Goal: Check status: Check status

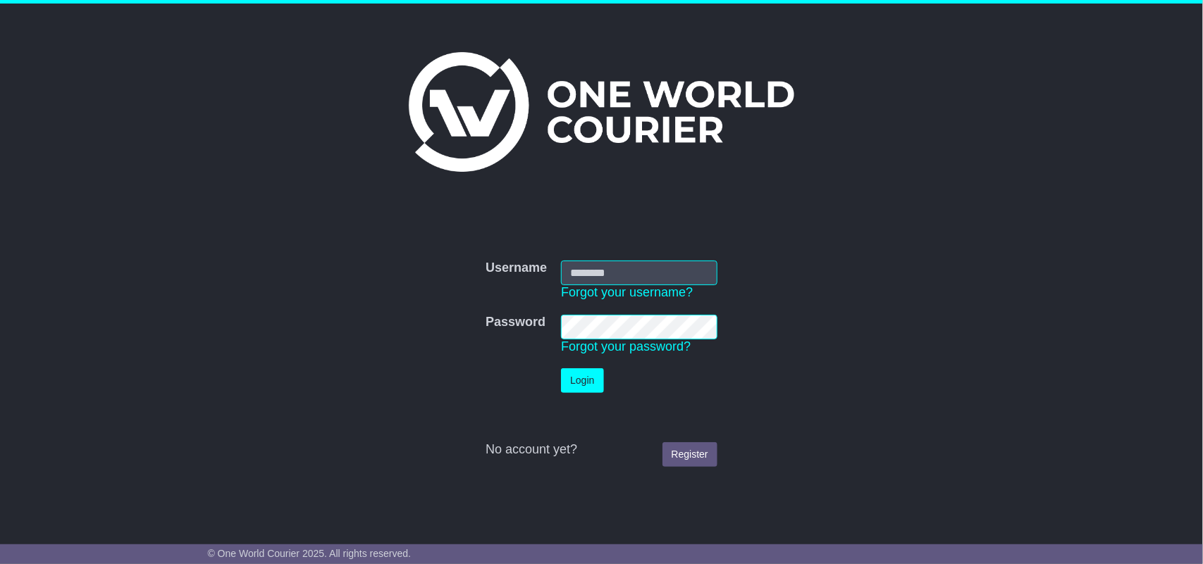
type input "**********"
click at [583, 373] on button "Login" at bounding box center [582, 380] width 42 height 25
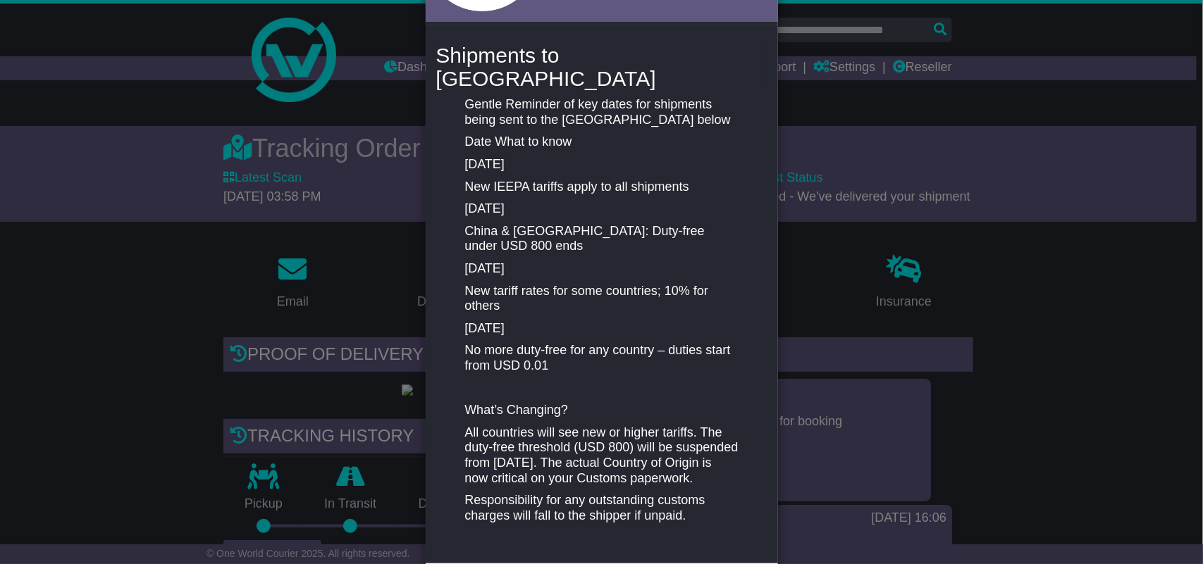
scroll to position [217, 0]
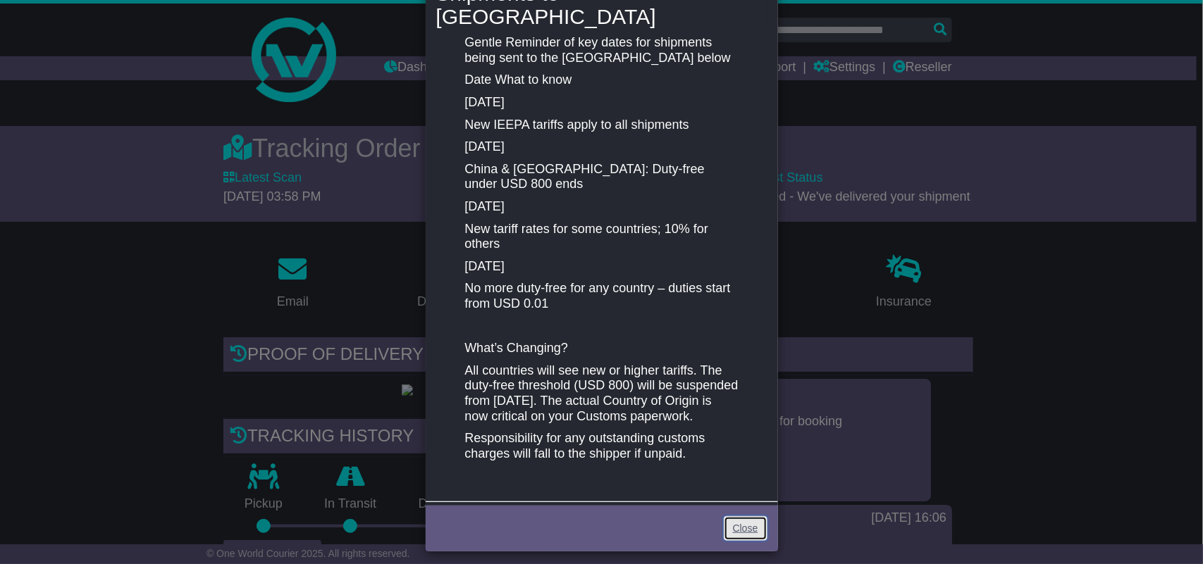
click at [750, 526] on link "Close" at bounding box center [746, 528] width 44 height 25
click at [752, 516] on link "Close" at bounding box center [746, 528] width 44 height 25
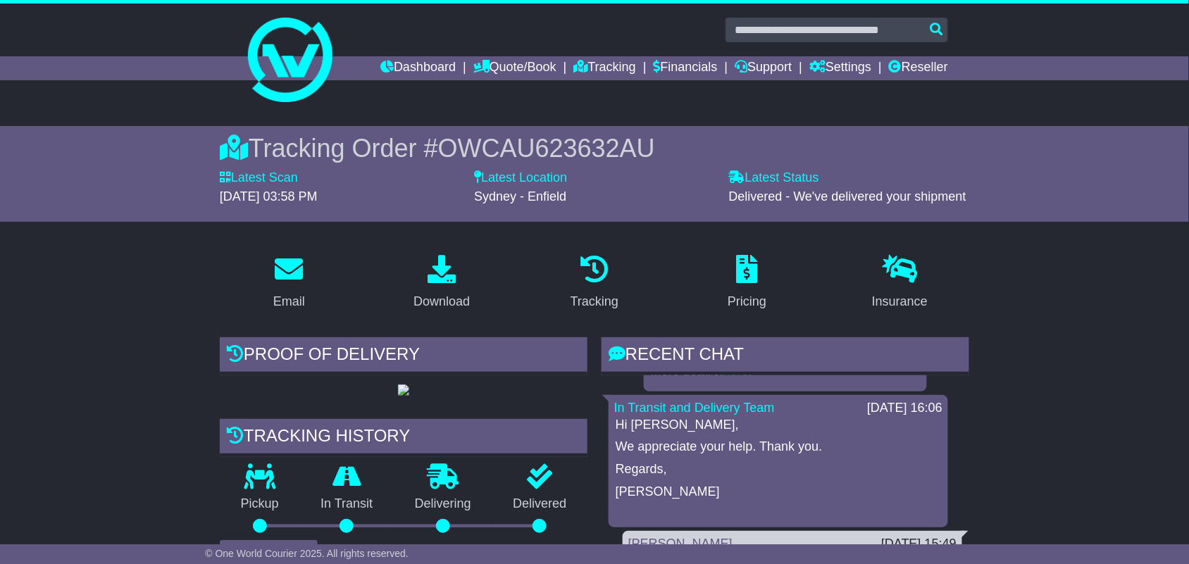
scroll to position [0, 0]
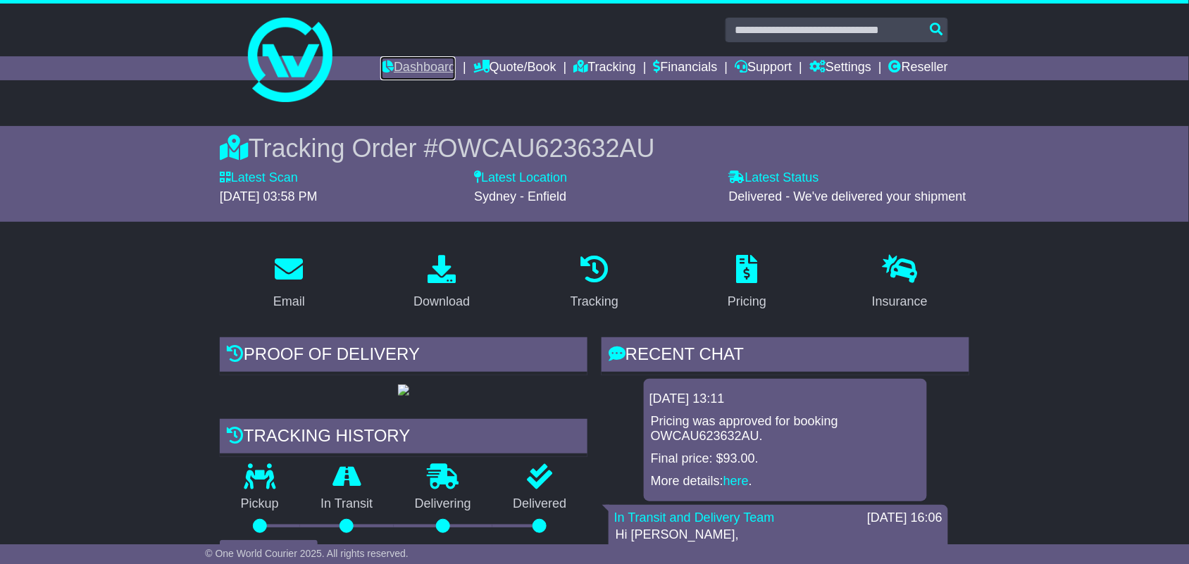
click at [413, 65] on link "Dashboard" at bounding box center [417, 68] width 75 height 24
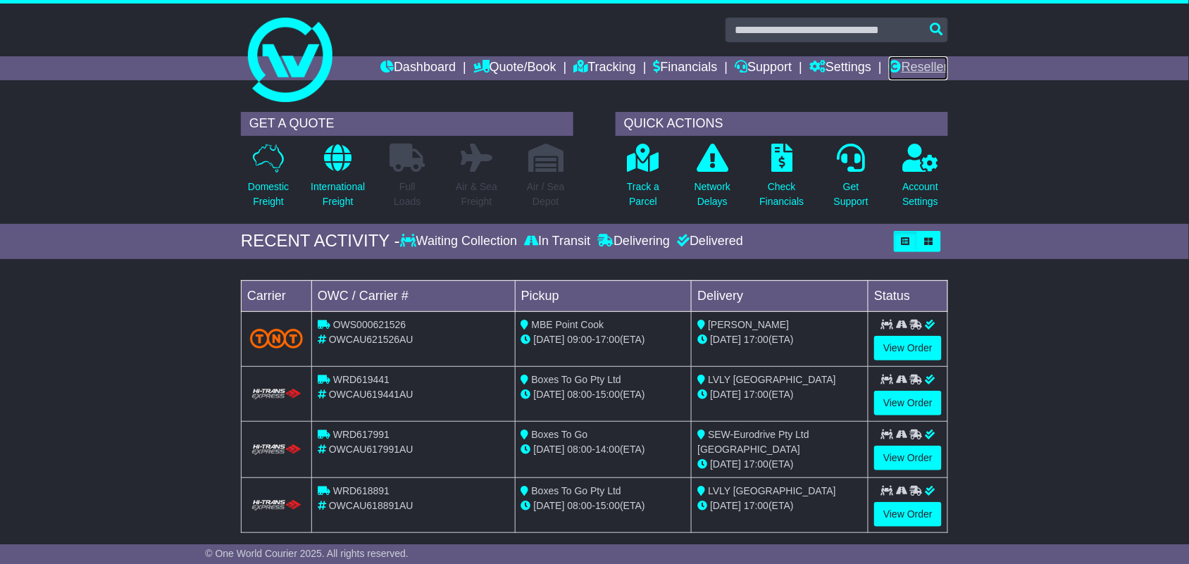
click at [920, 61] on link "Reseller" at bounding box center [918, 68] width 59 height 24
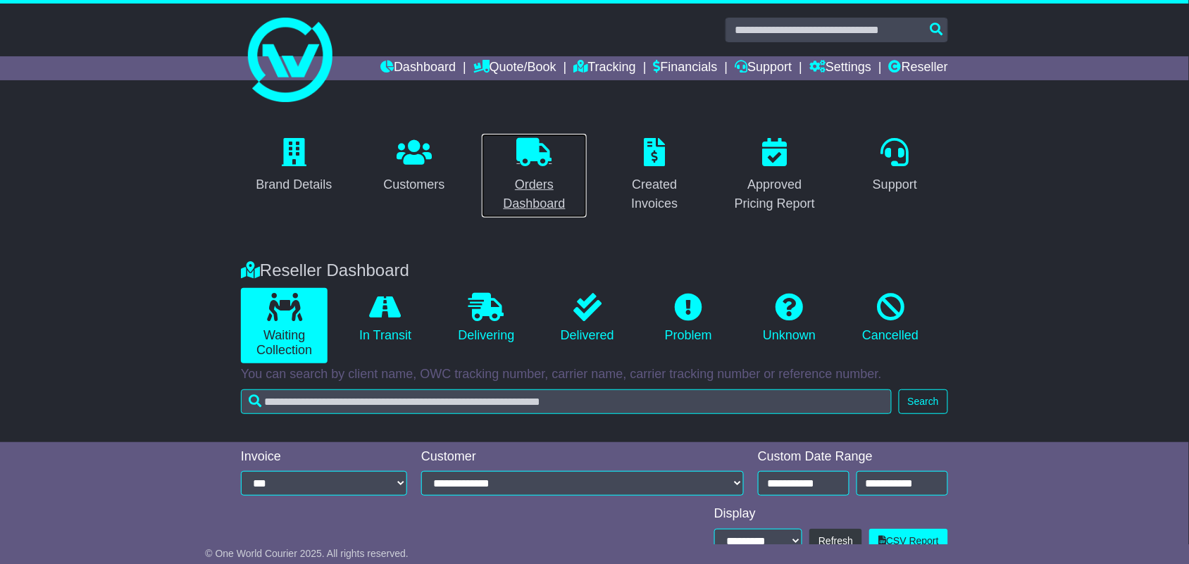
click at [543, 171] on link "Orders Dashboard" at bounding box center [534, 175] width 106 height 85
click at [402, 74] on link "Dashboard" at bounding box center [417, 68] width 75 height 24
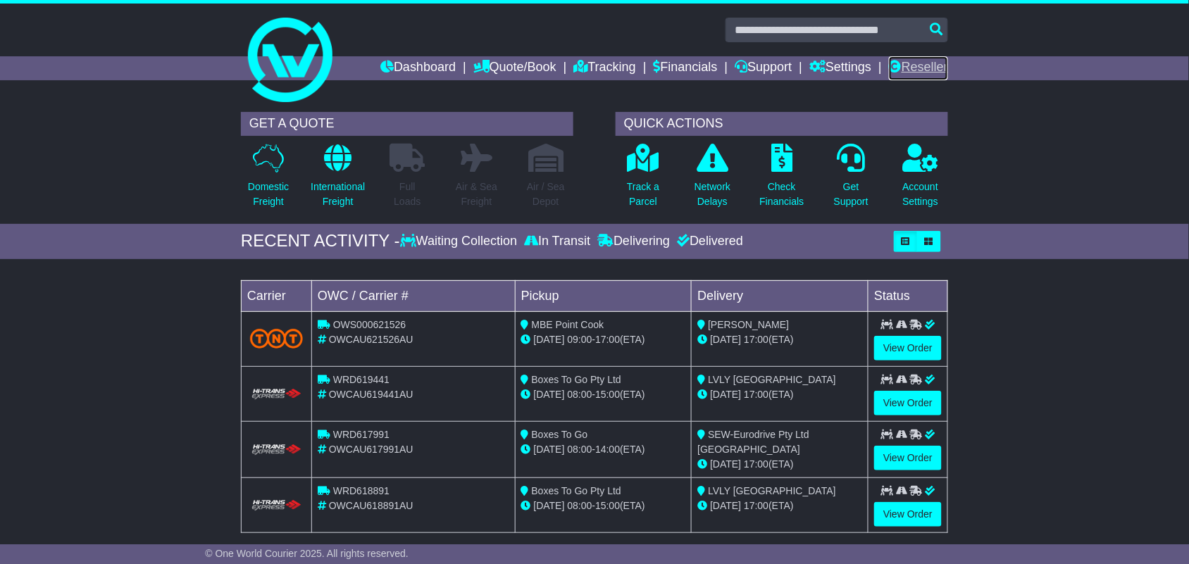
click at [900, 65] on link "Reseller" at bounding box center [918, 68] width 59 height 24
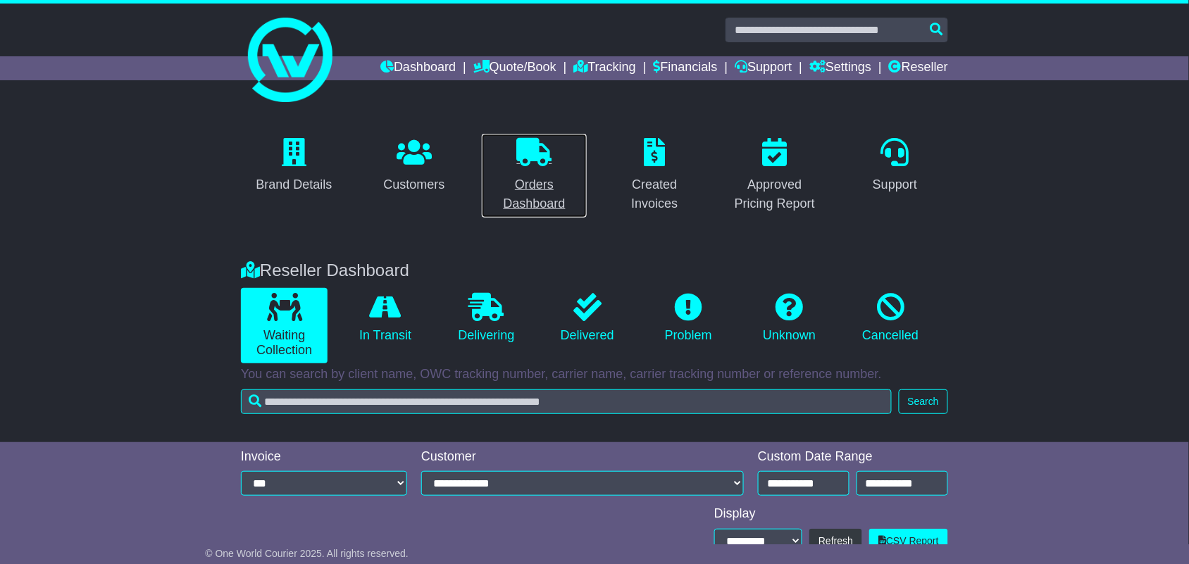
click at [541, 171] on link "Orders Dashboard" at bounding box center [534, 175] width 106 height 85
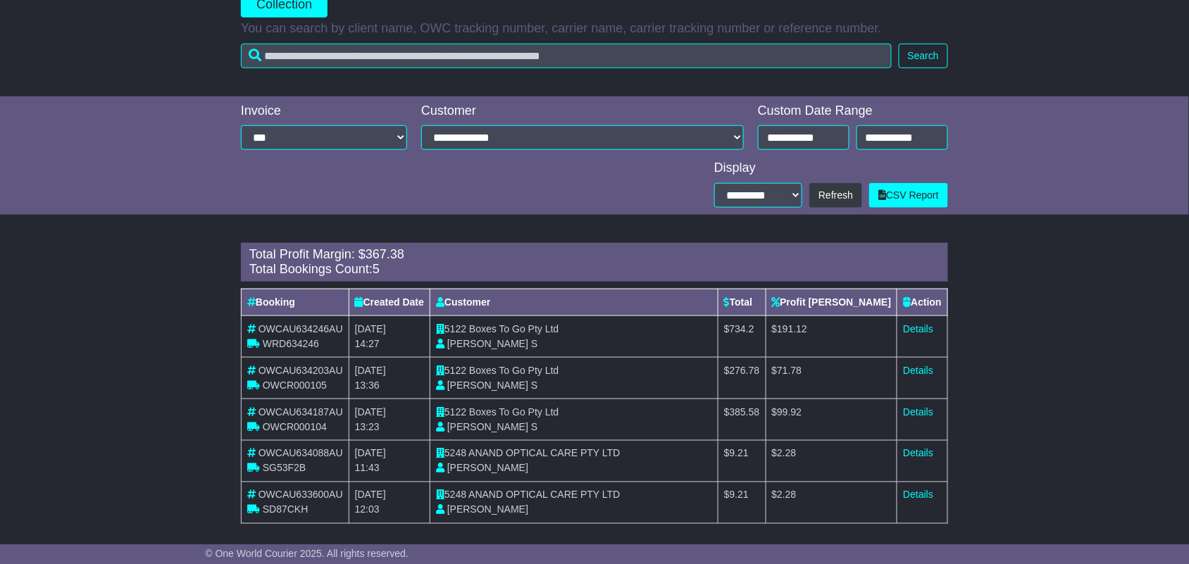
scroll to position [357, 0]
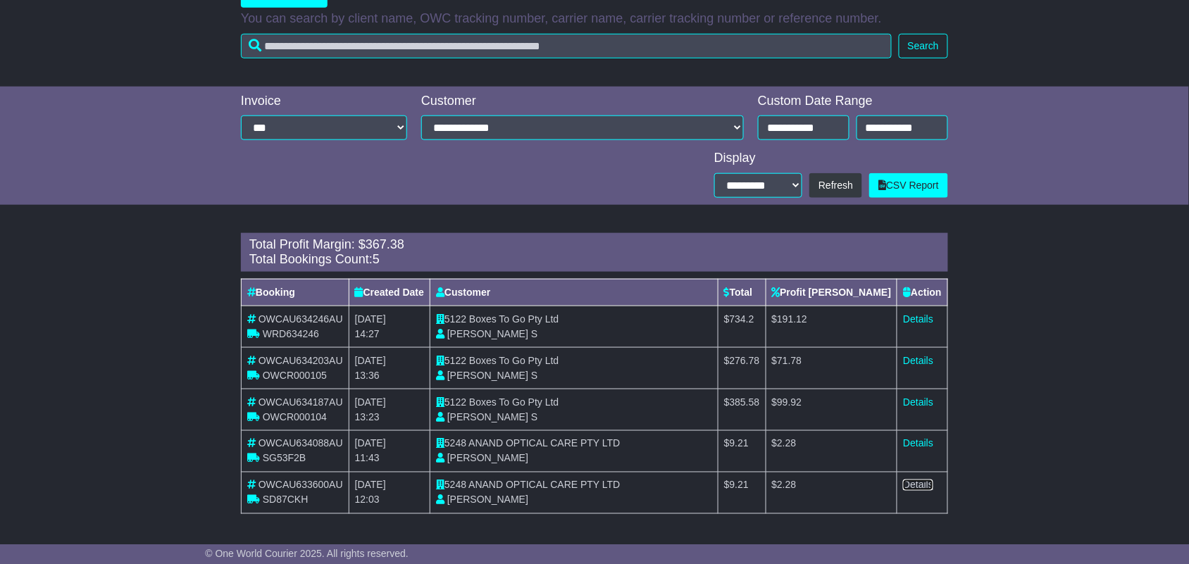
click at [913, 488] on link "Details" at bounding box center [918, 485] width 30 height 11
click at [917, 442] on link "Details" at bounding box center [918, 443] width 30 height 11
click at [928, 406] on link "Details" at bounding box center [918, 402] width 30 height 11
click at [918, 361] on link "Details" at bounding box center [918, 360] width 30 height 11
click at [909, 318] on link "Details" at bounding box center [918, 319] width 30 height 11
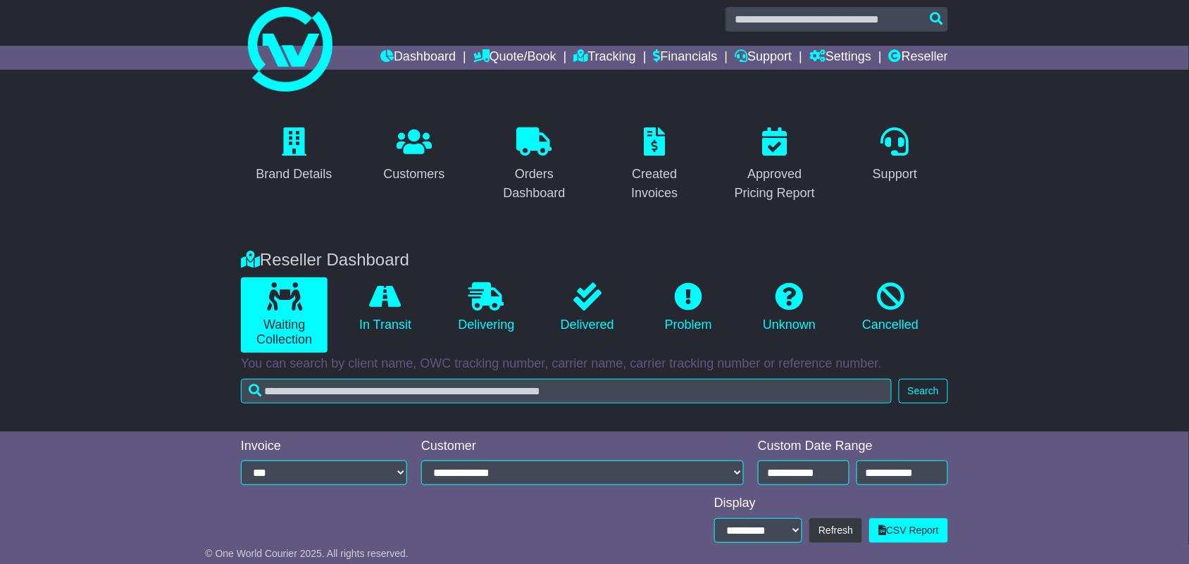
scroll to position [0, 0]
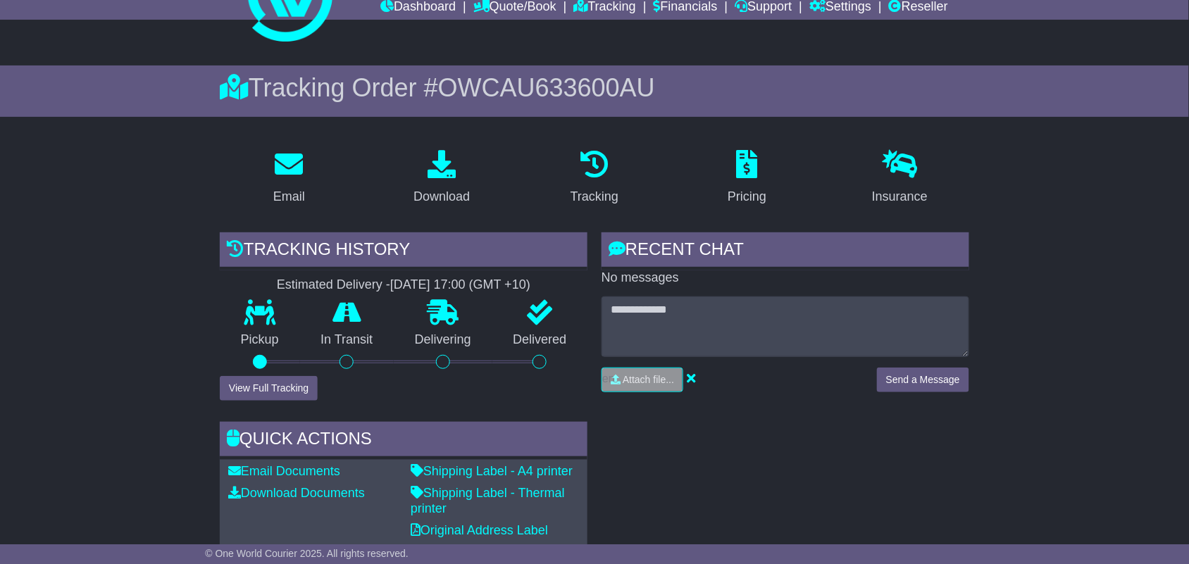
scroll to position [60, 0]
click at [279, 391] on button "View Full Tracking" at bounding box center [269, 389] width 98 height 25
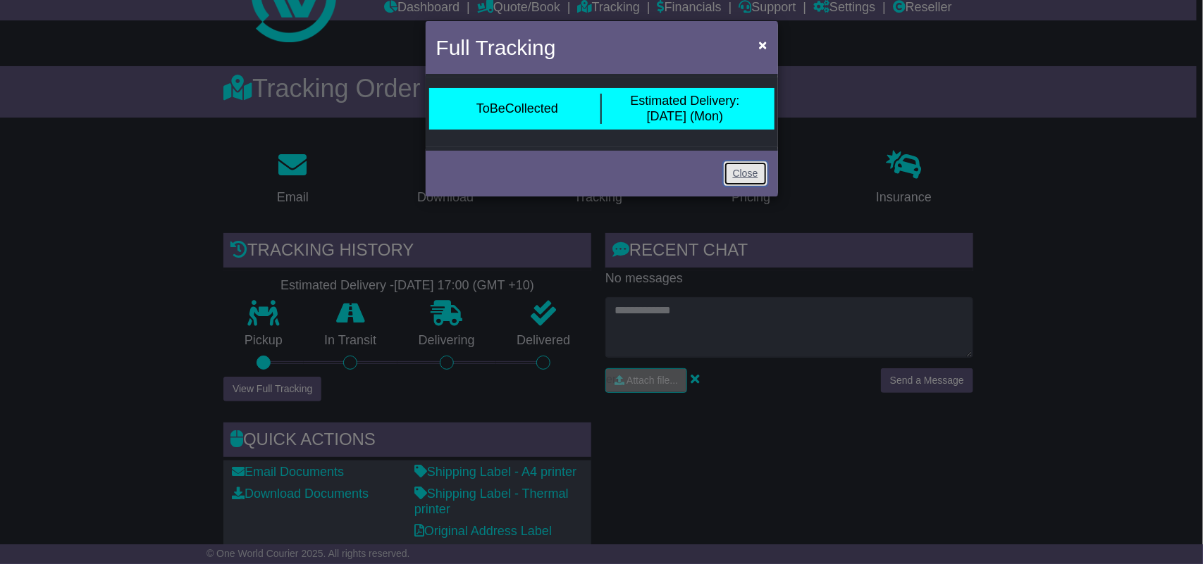
click at [742, 171] on link "Close" at bounding box center [746, 173] width 44 height 25
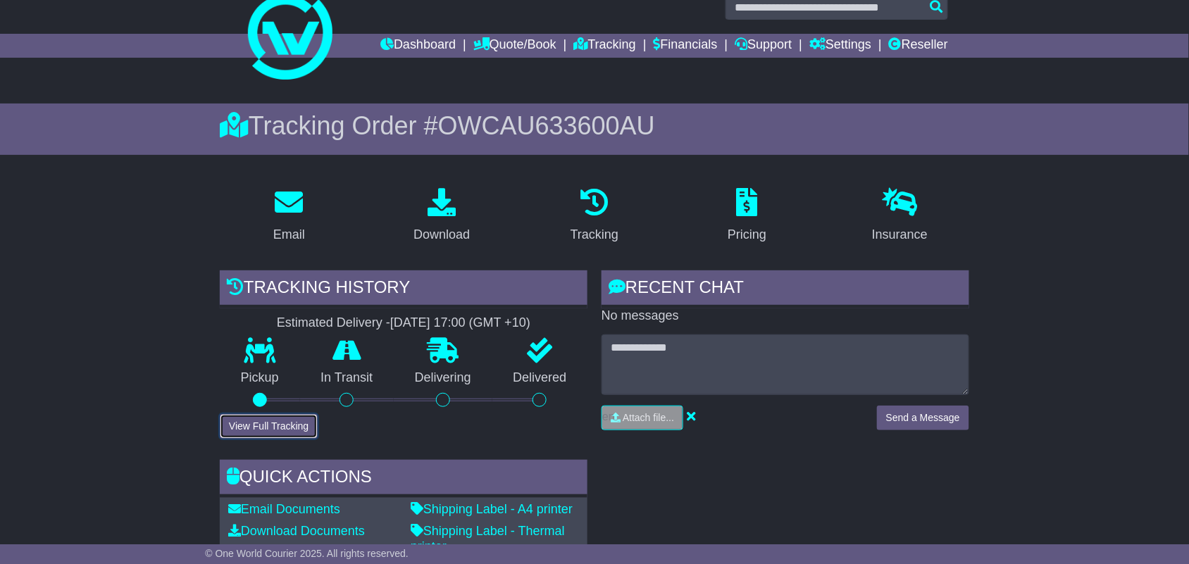
scroll to position [0, 0]
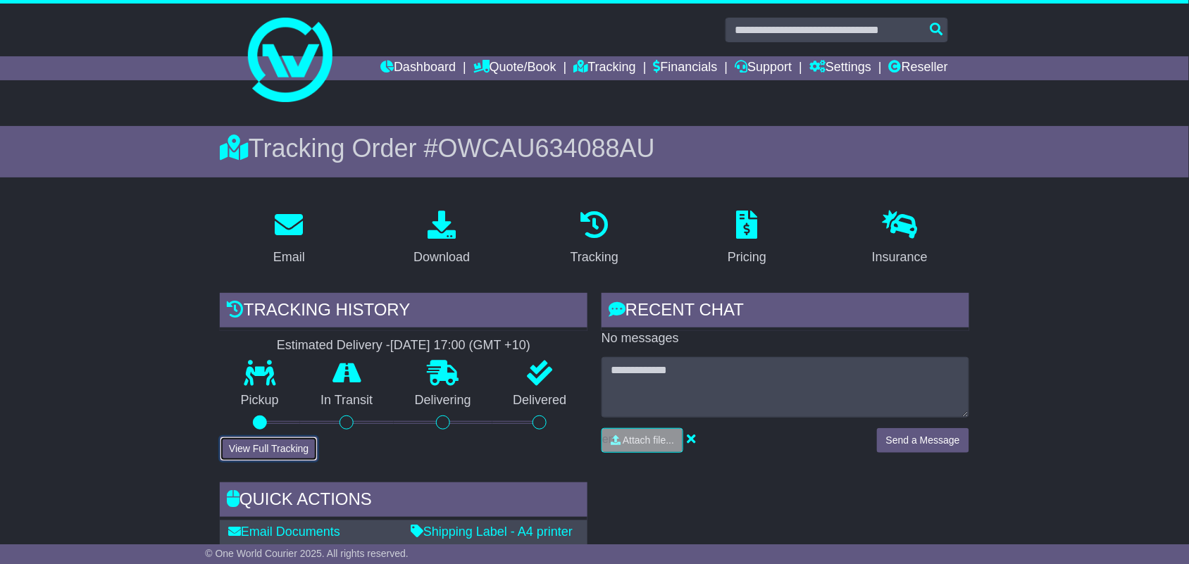
click at [308, 447] on button "View Full Tracking" at bounding box center [269, 449] width 98 height 25
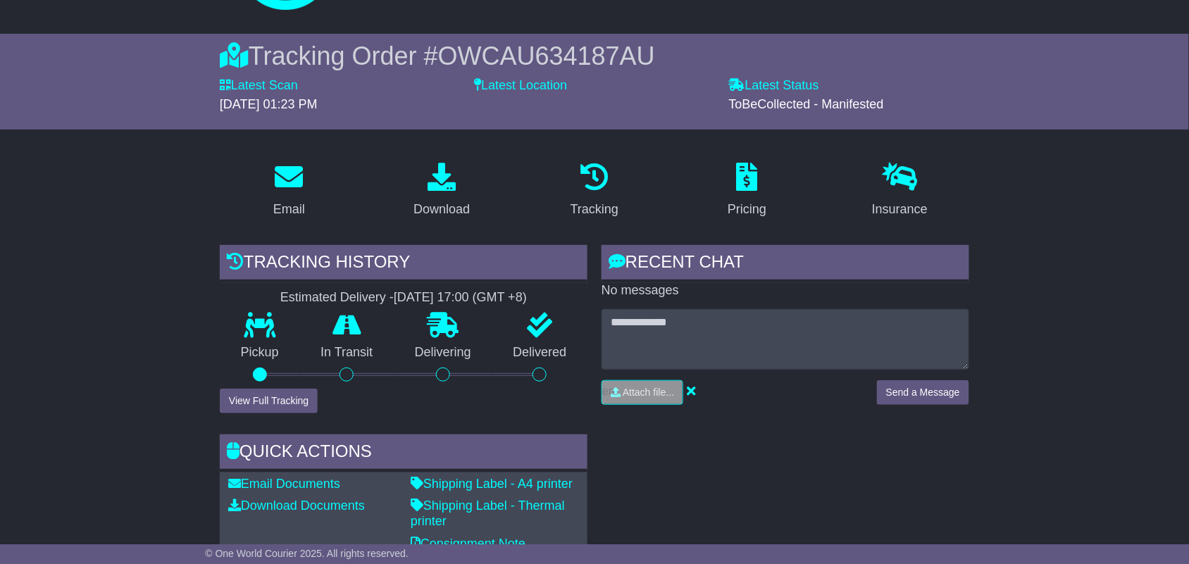
scroll to position [92, 0]
click at [314, 402] on button "View Full Tracking" at bounding box center [269, 402] width 98 height 25
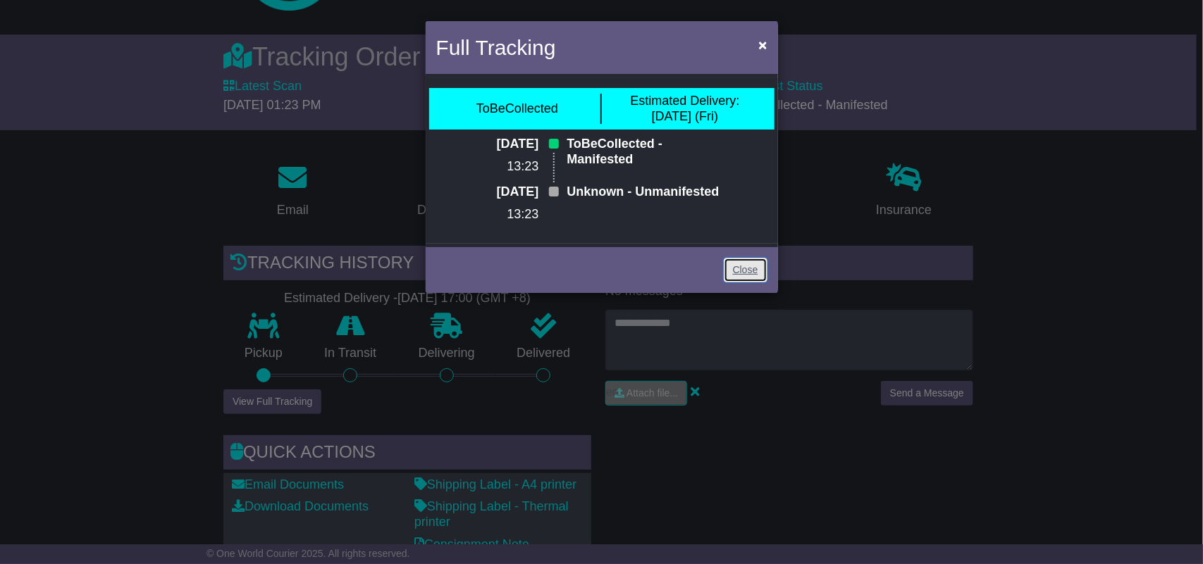
click at [740, 283] on link "Close" at bounding box center [746, 270] width 44 height 25
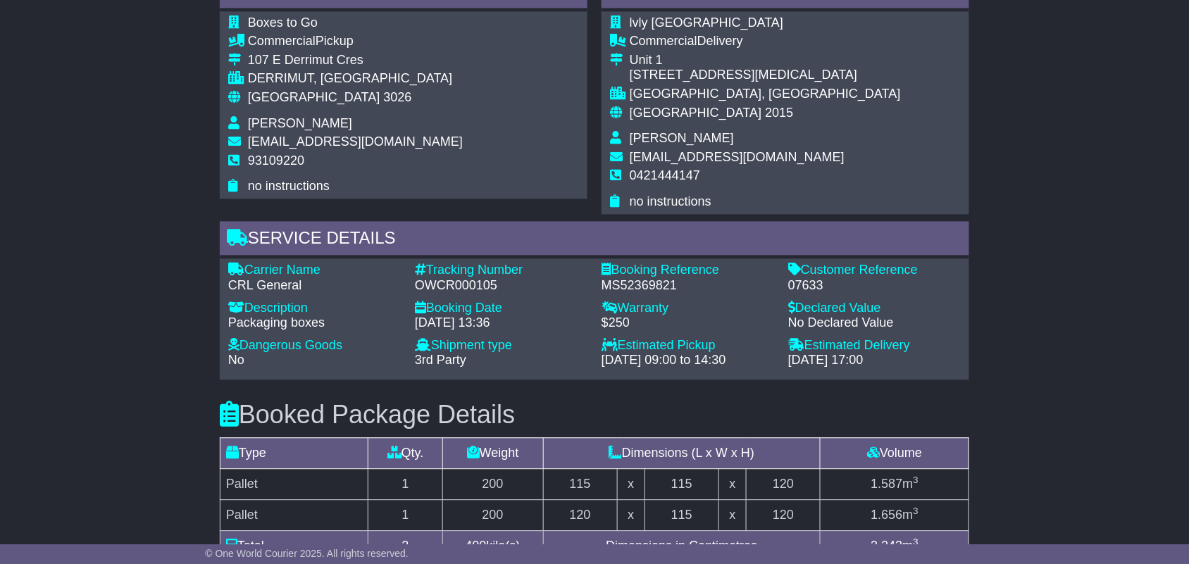
scroll to position [790, 0]
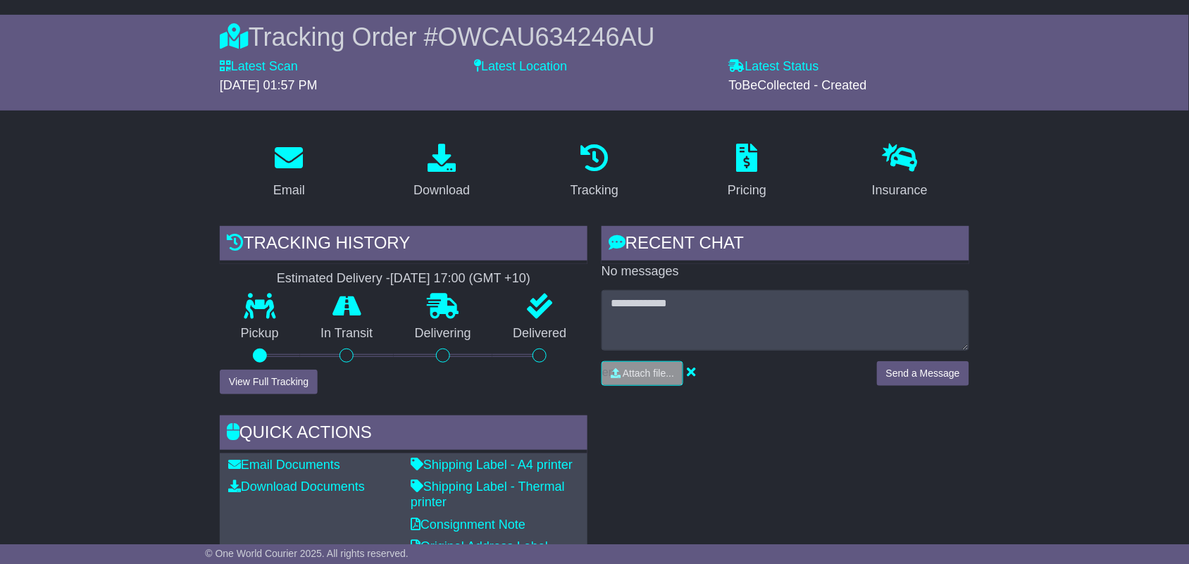
scroll to position [140, 0]
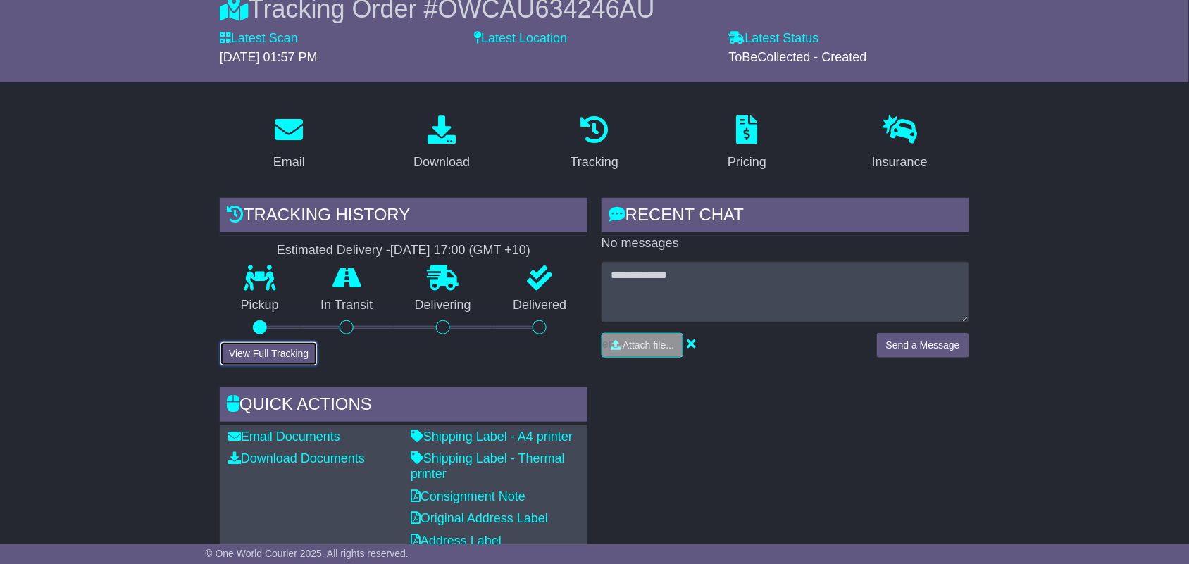
click at [266, 342] on button "View Full Tracking" at bounding box center [269, 354] width 98 height 25
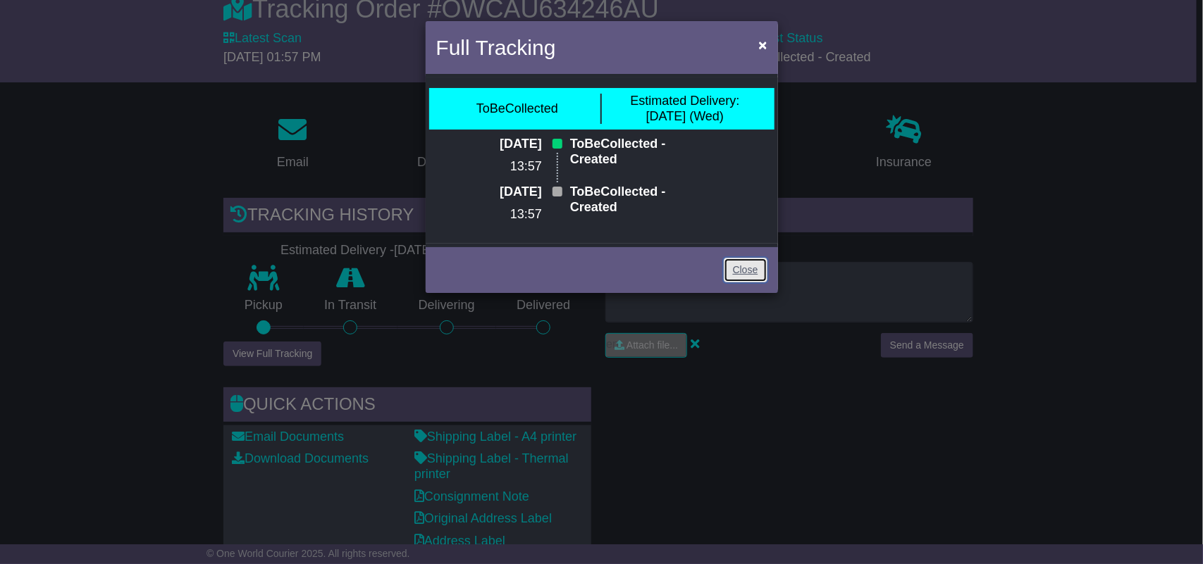
click at [760, 283] on link "Close" at bounding box center [746, 270] width 44 height 25
